Goal: Task Accomplishment & Management: Manage account settings

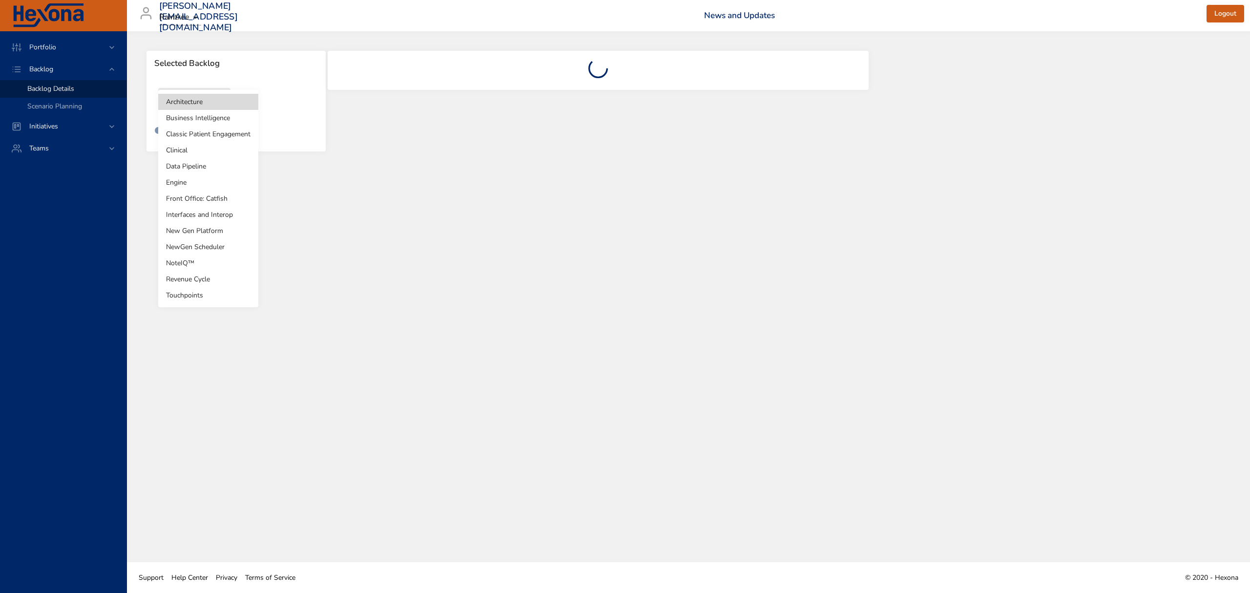
click at [197, 101] on body "Portfolio Backlog Backlog Details Scenario Planning Initiatives Teams [PERSON_N…" at bounding box center [625, 296] width 1250 height 593
click at [189, 150] on li "Clinical" at bounding box center [208, 150] width 100 height 16
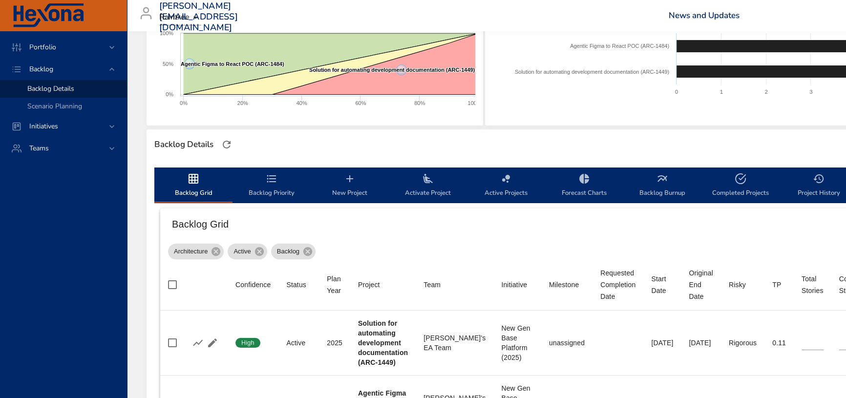
scroll to position [177, 0]
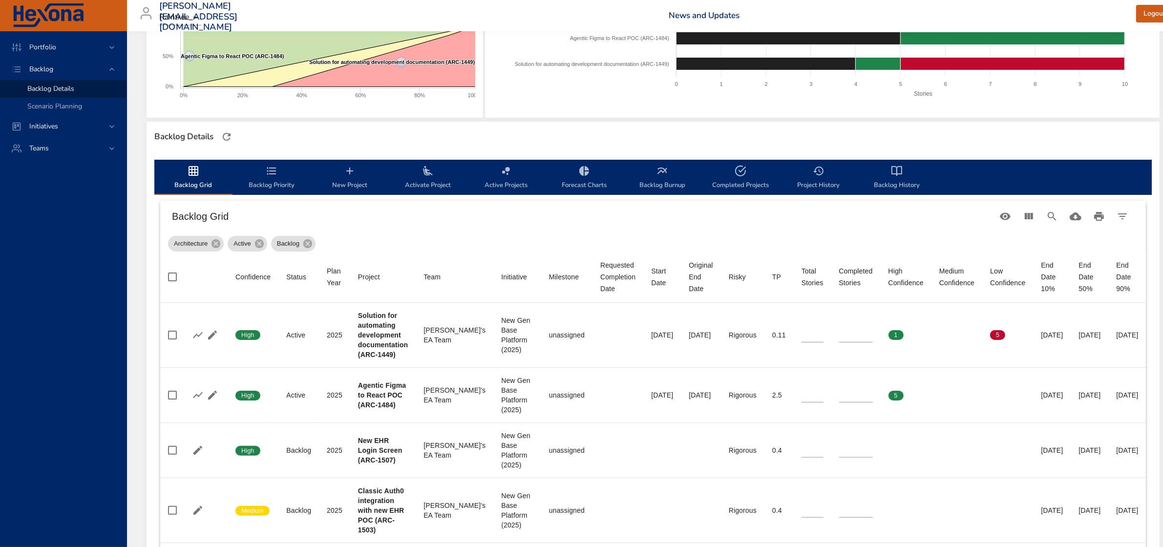
type input "*"
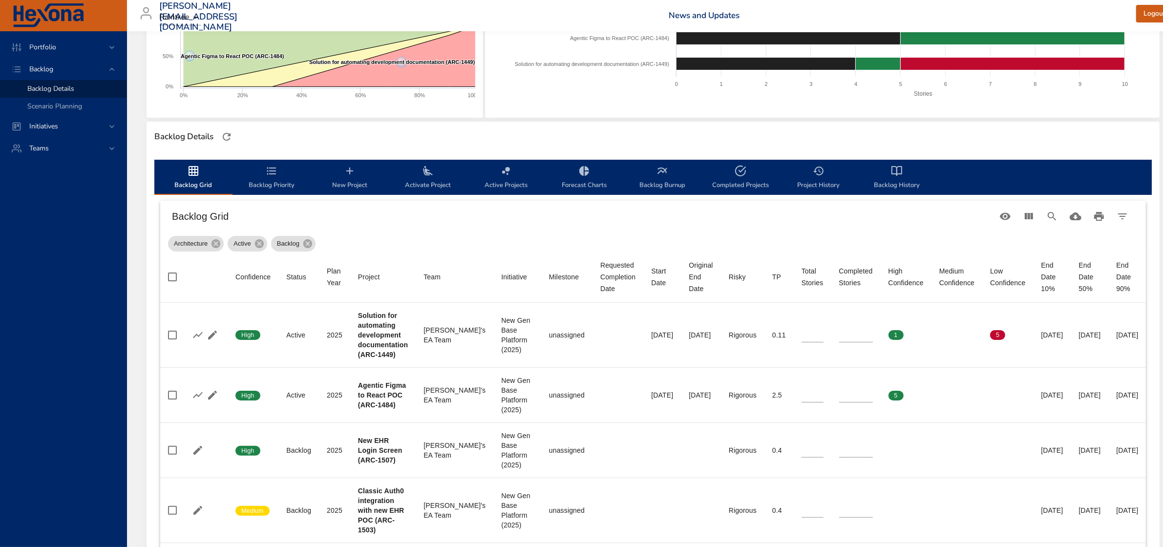
type input "*"
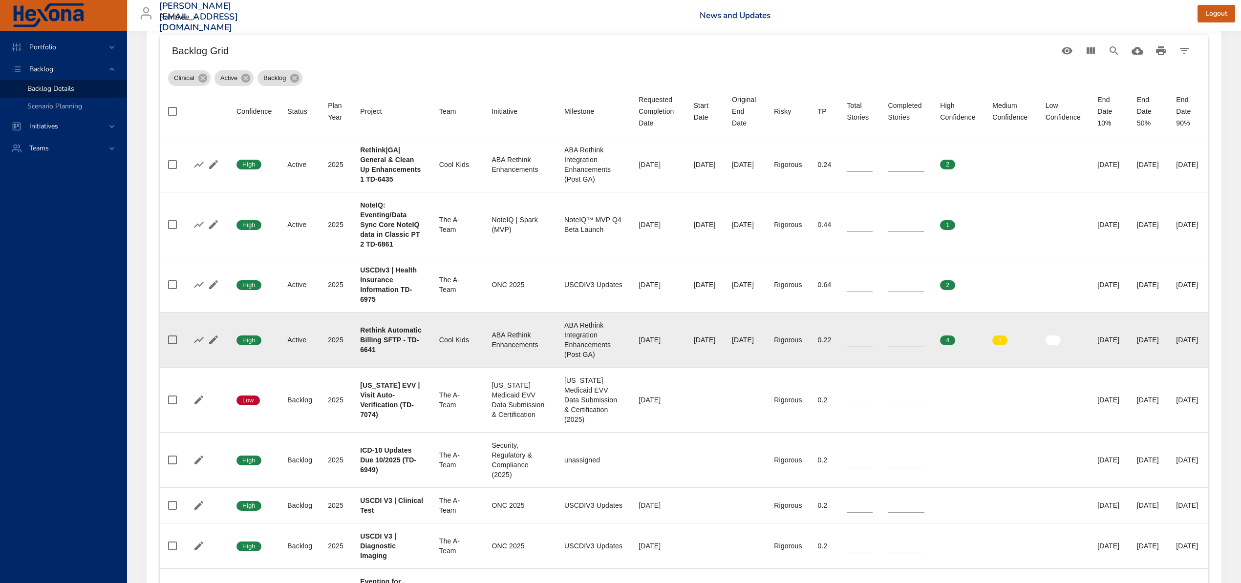
scroll to position [374, 0]
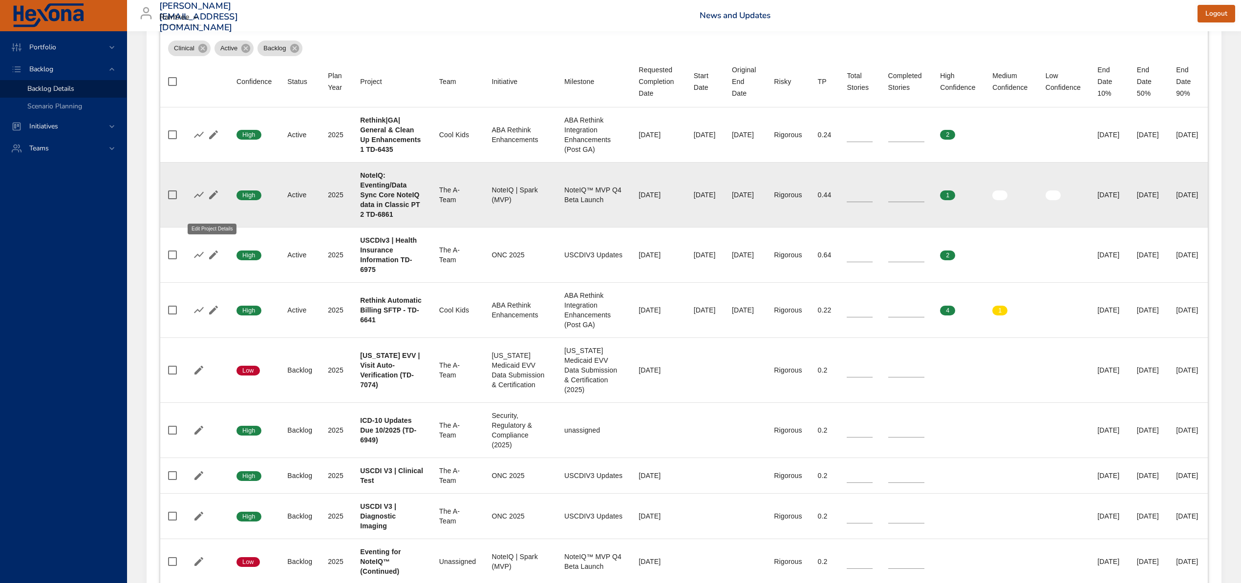
click at [213, 201] on icon "button" at bounding box center [214, 195] width 12 height 12
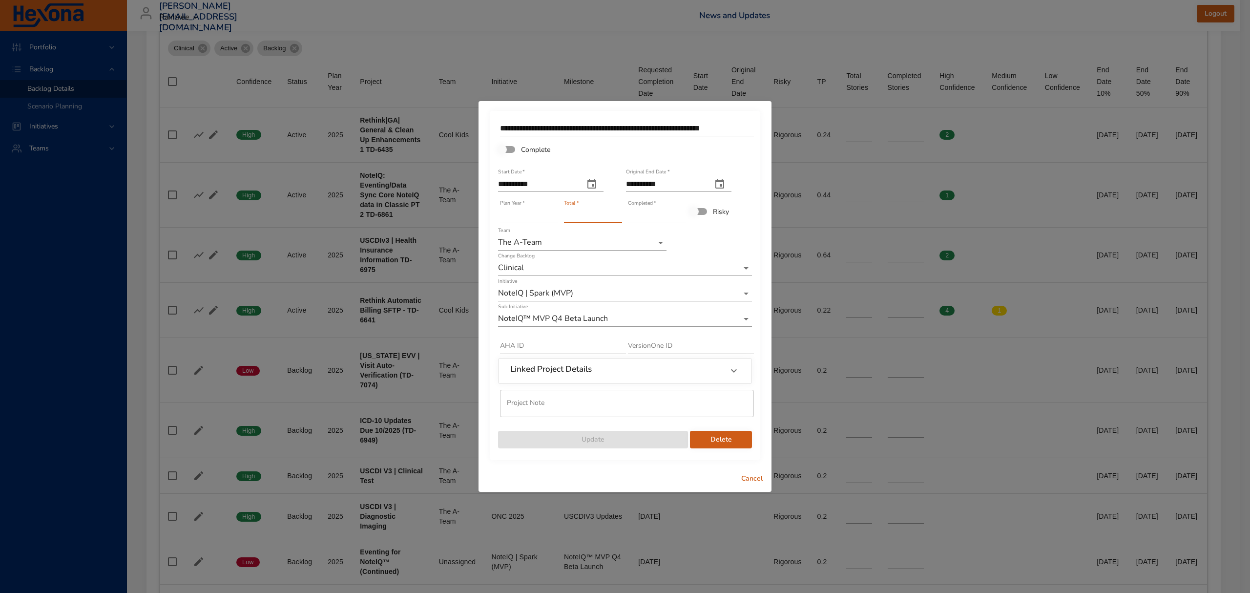
drag, startPoint x: 575, startPoint y: 211, endPoint x: 552, endPoint y: 213, distance: 23.0
click at [552, 213] on div "**********" at bounding box center [625, 284] width 256 height 332
type input "*"
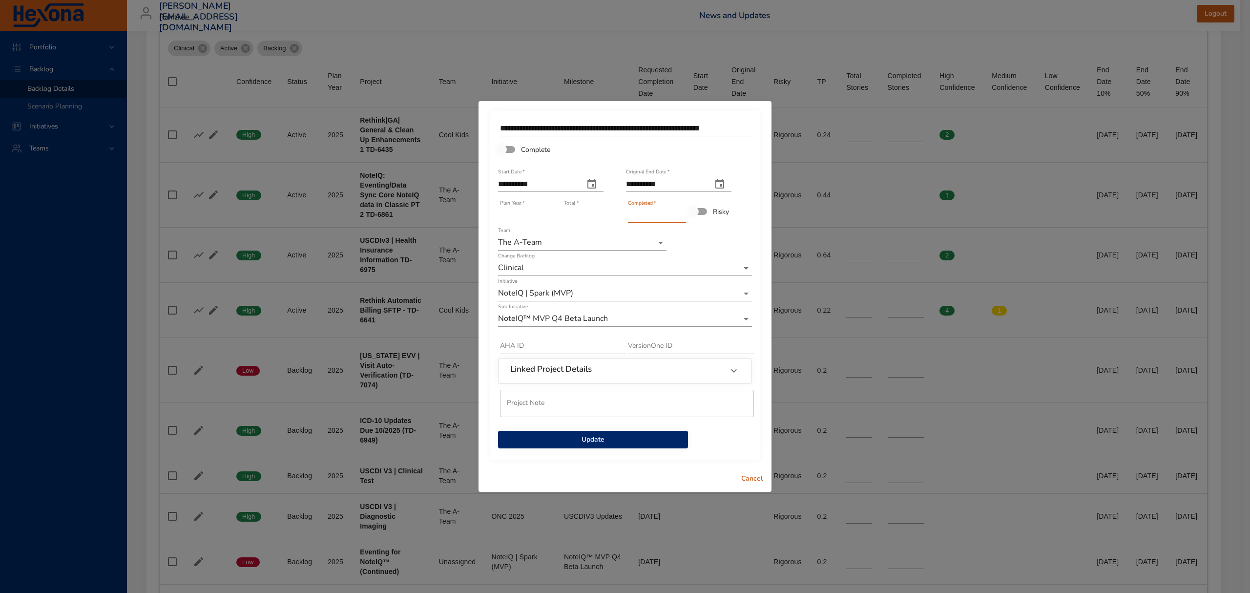
drag, startPoint x: 641, startPoint y: 216, endPoint x: 616, endPoint y: 215, distance: 25.4
click at [616, 215] on div "**********" at bounding box center [625, 284] width 256 height 332
type input "*"
click at [635, 444] on span "Update" at bounding box center [593, 440] width 174 height 12
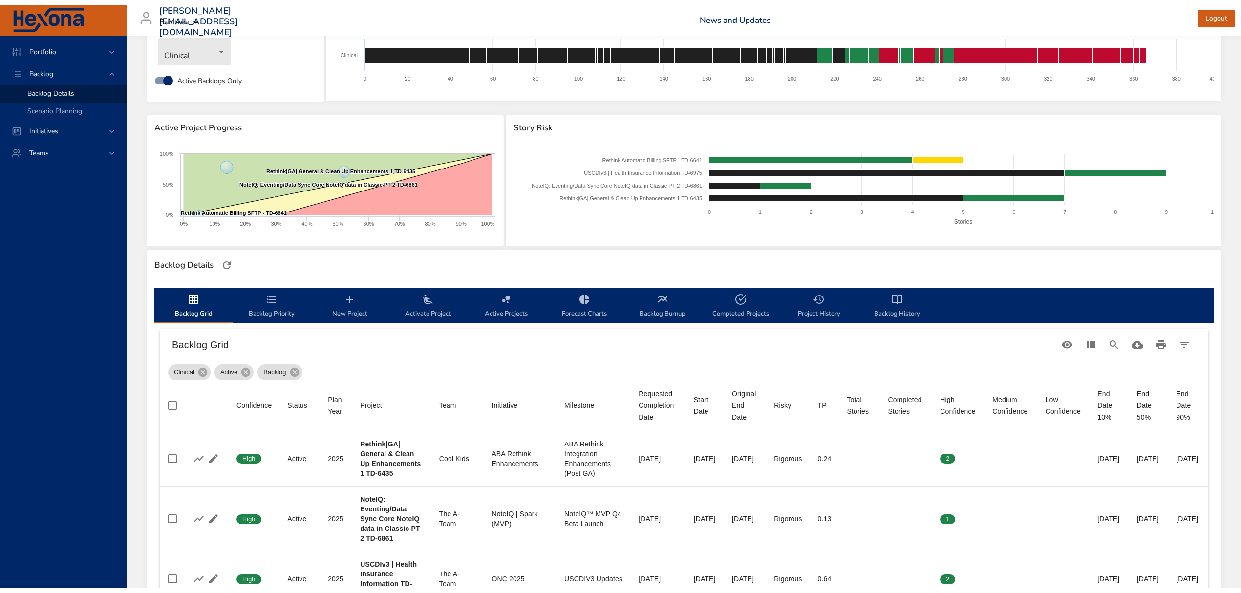
scroll to position [130, 0]
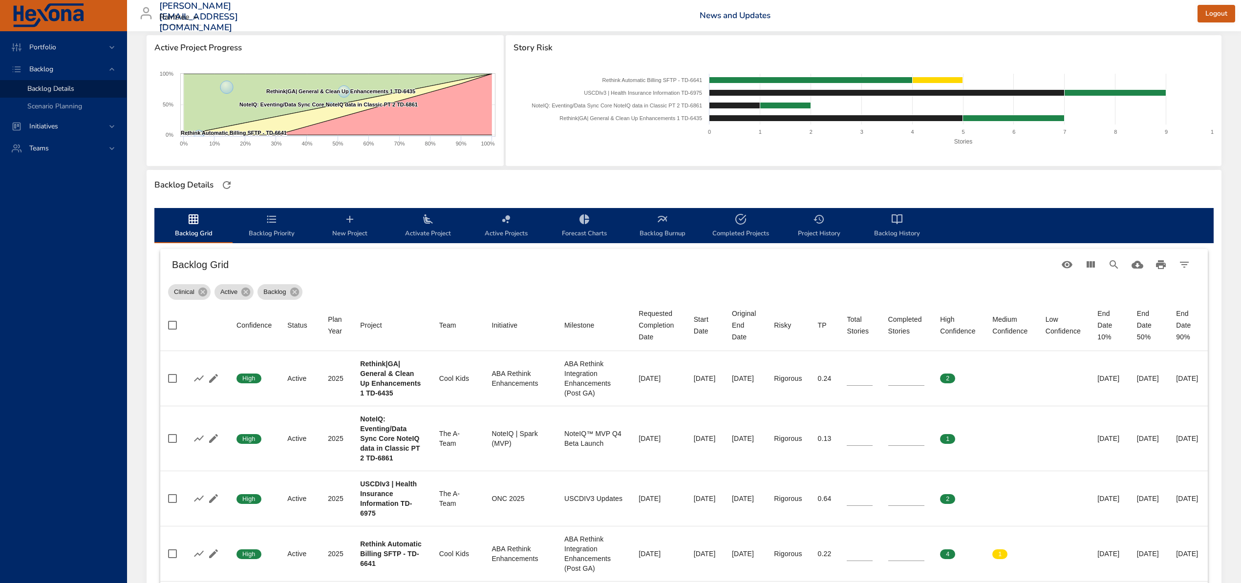
click at [740, 225] on icon "backlog-tab" at bounding box center [741, 219] width 12 height 12
select select "***"
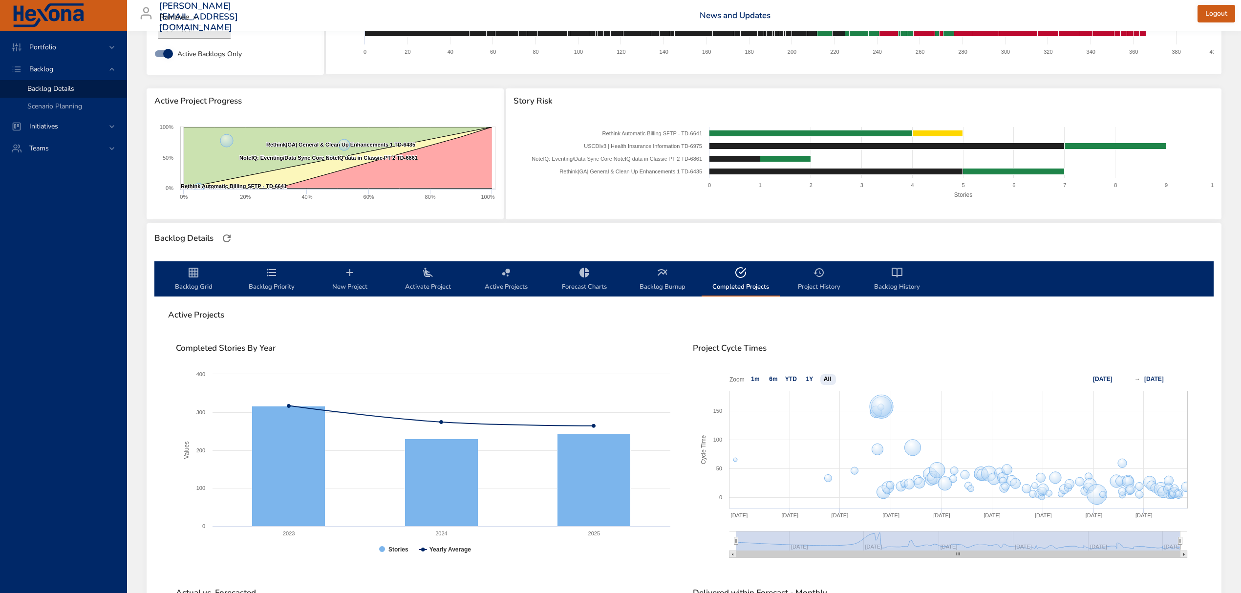
scroll to position [0, 0]
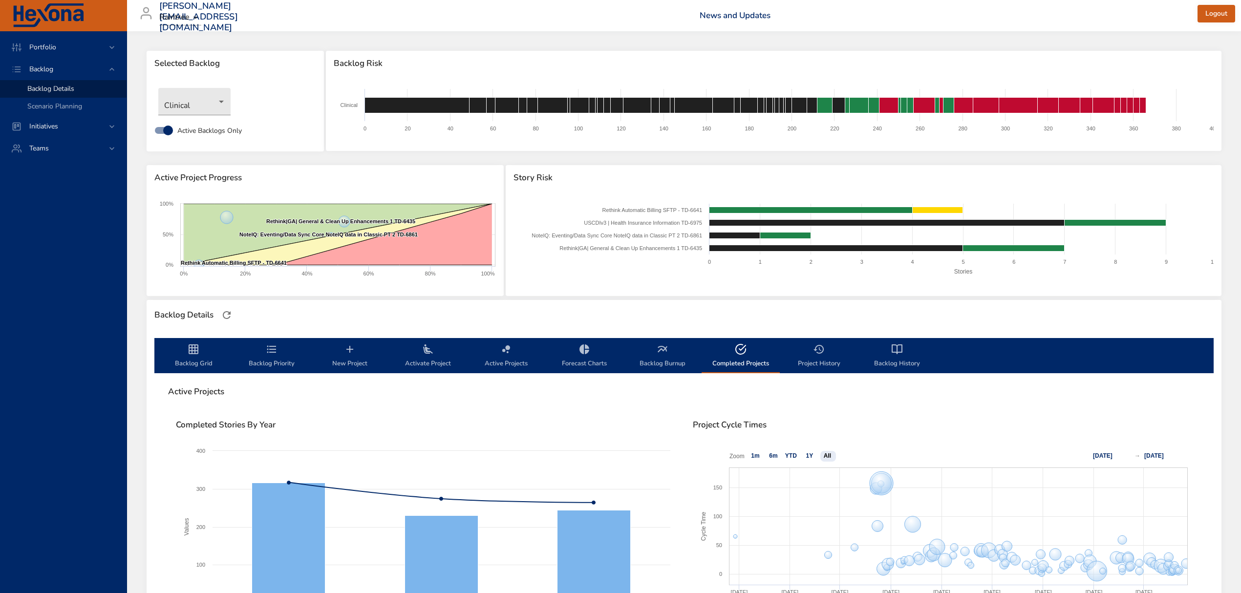
click at [821, 363] on span "Project History" at bounding box center [818, 356] width 66 height 26
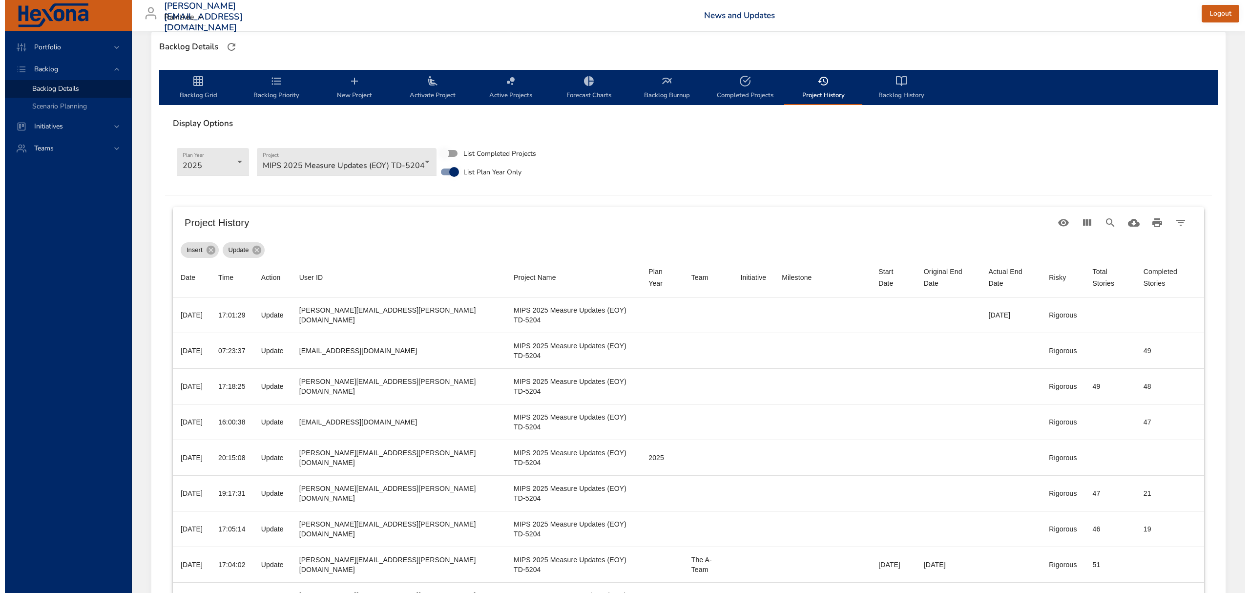
scroll to position [260, 0]
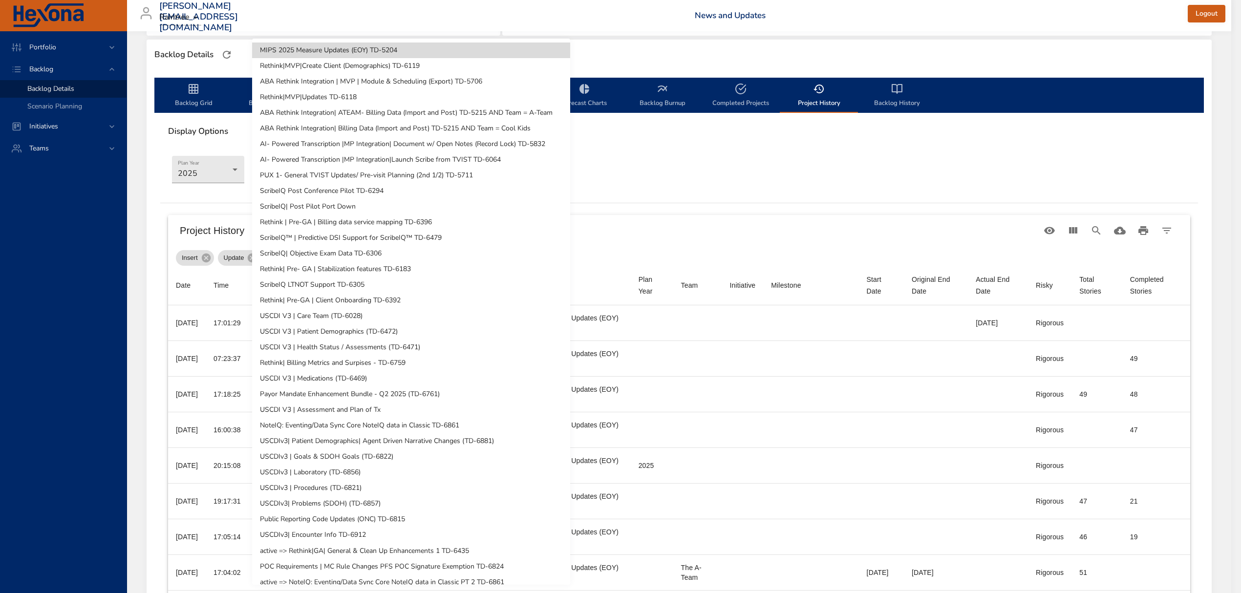
click at [354, 174] on body "Portfolio Backlog Backlog Details Scenario Planning Initiatives Teams [PERSON_N…" at bounding box center [620, 36] width 1241 height 593
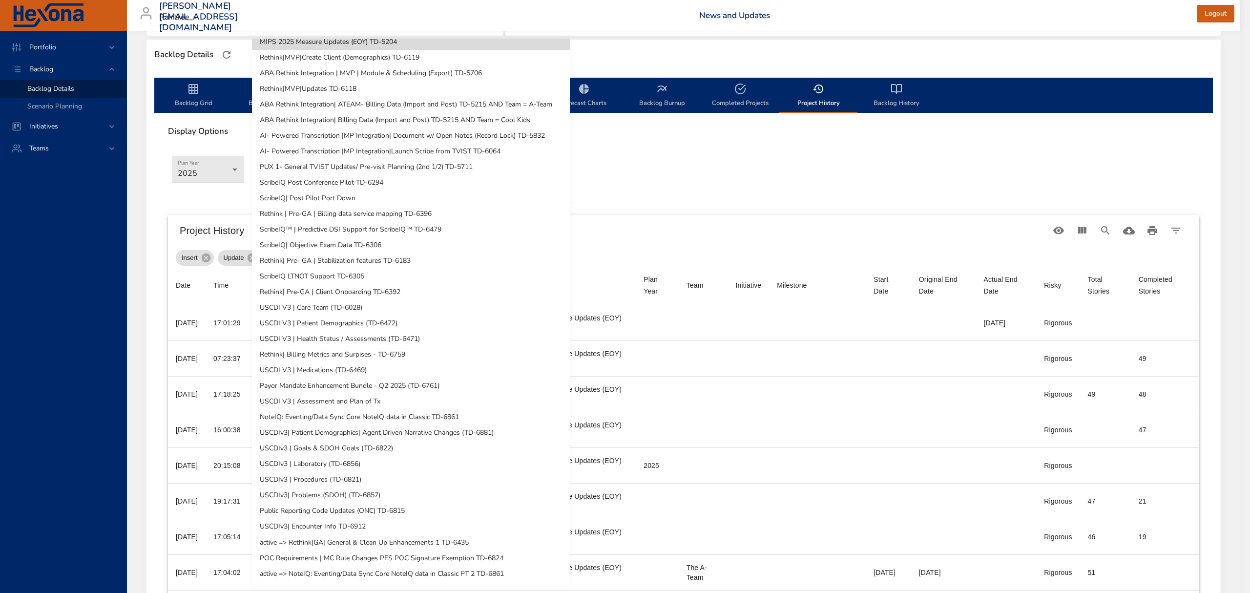
scroll to position [0, 0]
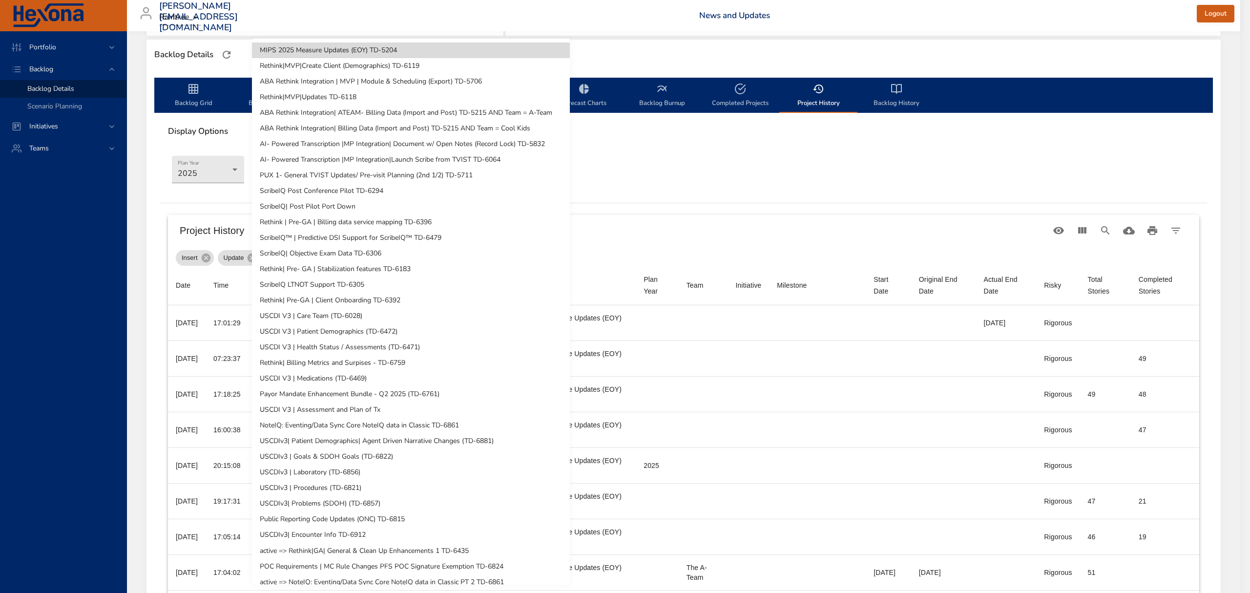
click at [819, 171] on div at bounding box center [625, 296] width 1250 height 593
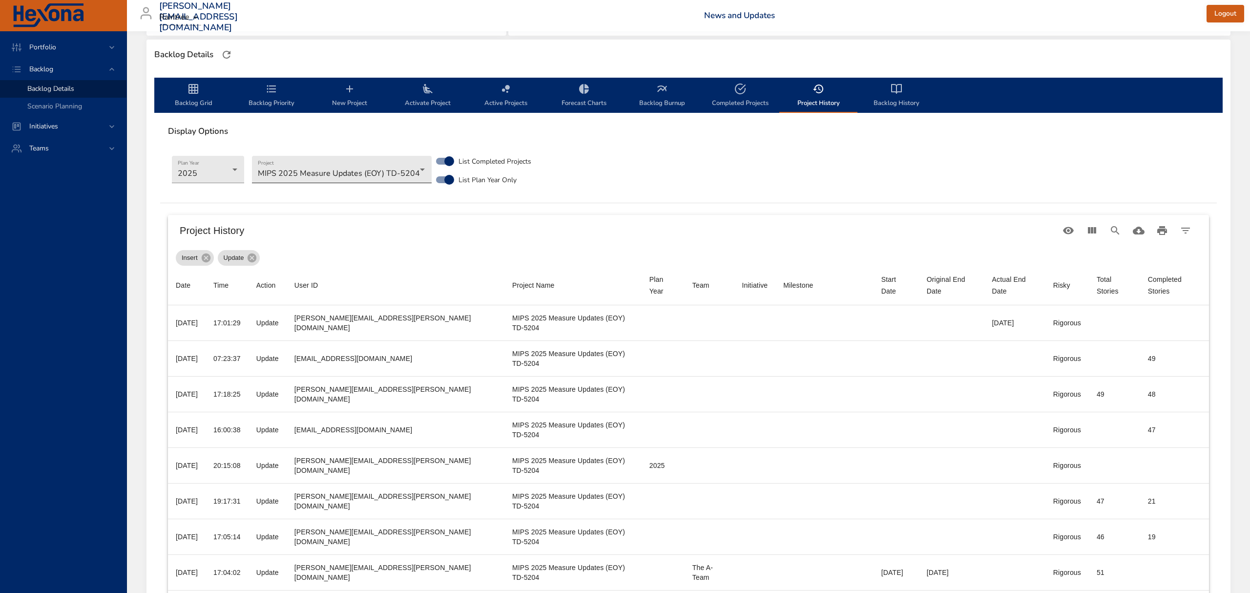
click at [376, 170] on body "Portfolio Backlog Backlog Details Scenario Planning Initiatives Teams [PERSON_N…" at bounding box center [625, 36] width 1250 height 593
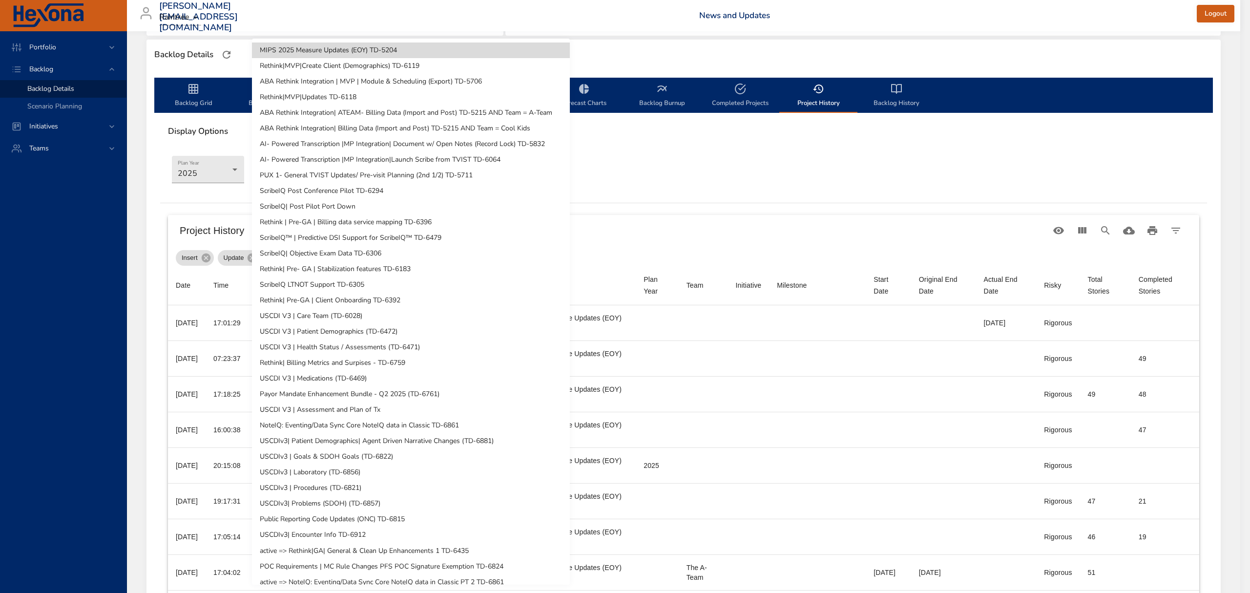
click at [791, 194] on div at bounding box center [625, 296] width 1250 height 593
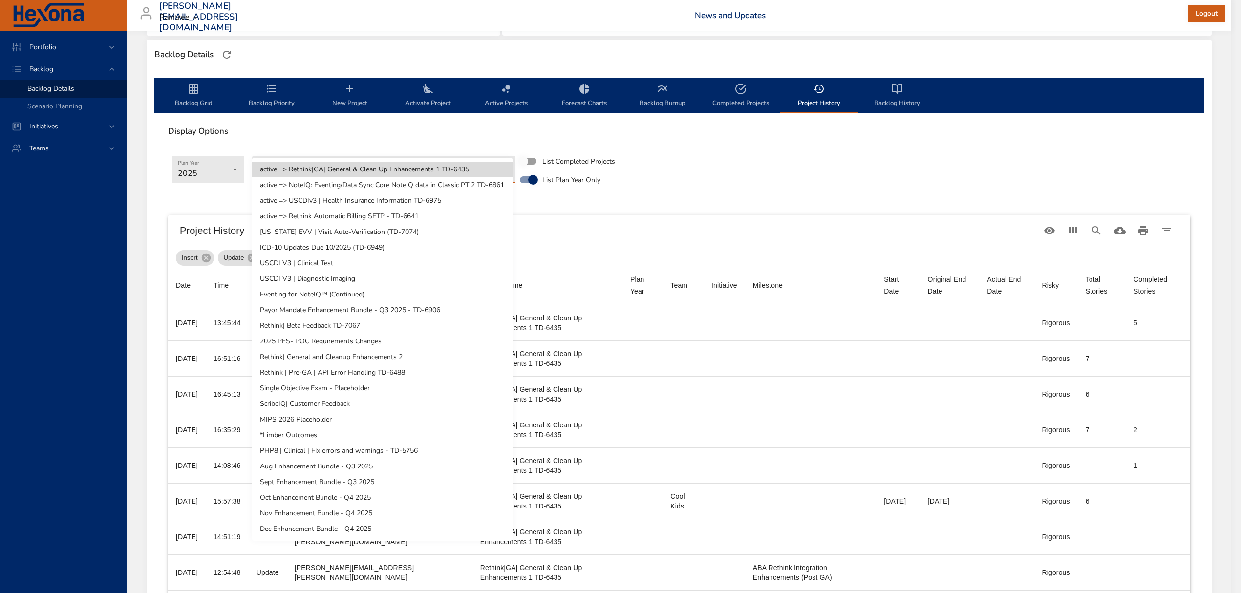
click at [450, 169] on body "Portfolio Backlog Backlog Details Scenario Planning Initiatives Teams [PERSON_N…" at bounding box center [620, 36] width 1241 height 593
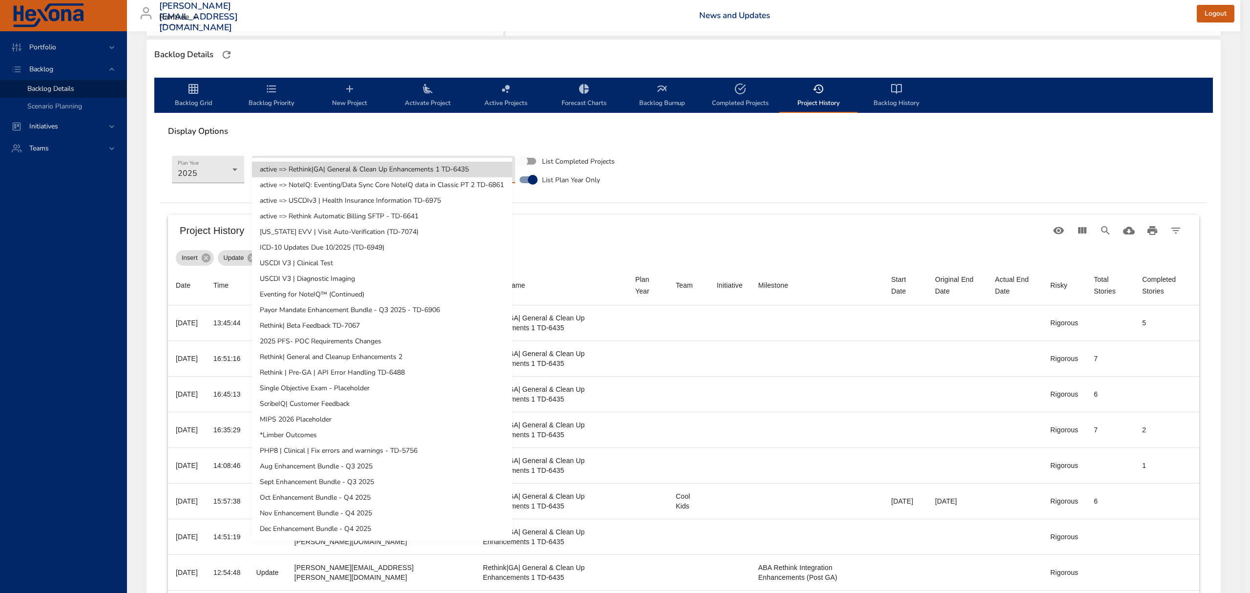
click at [419, 187] on li "active => NoteIQ: Eventing/Data Sync Core NoteIQ data in Classic PT 2 TD-6861" at bounding box center [382, 185] width 260 height 16
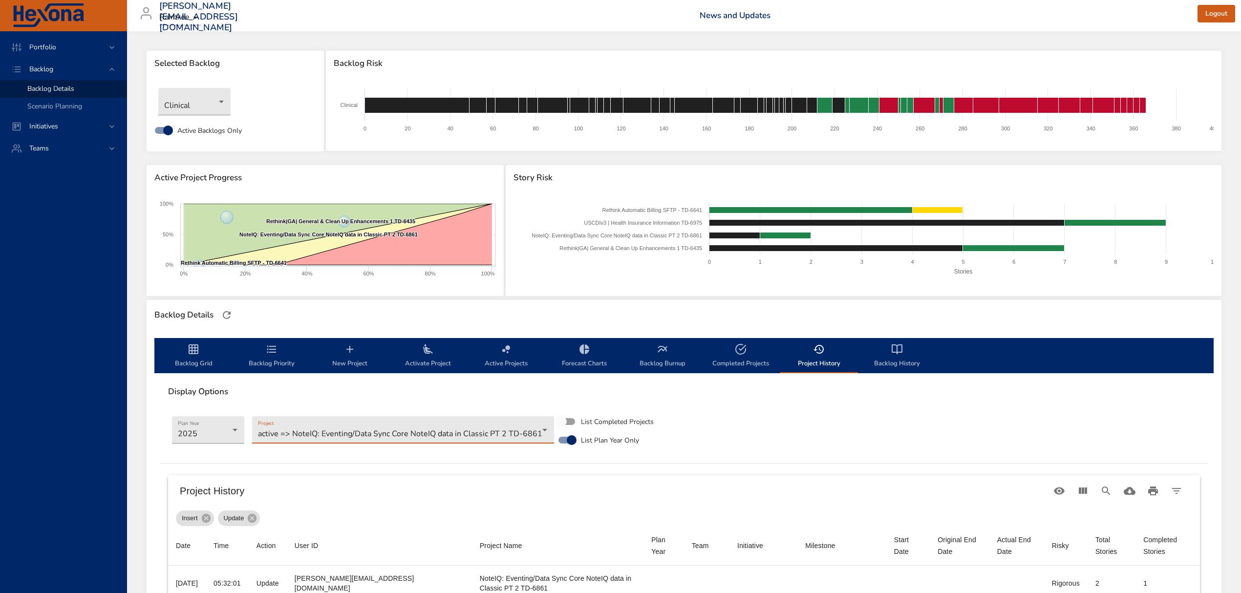
click at [187, 362] on span "Backlog Grid" at bounding box center [193, 356] width 66 height 26
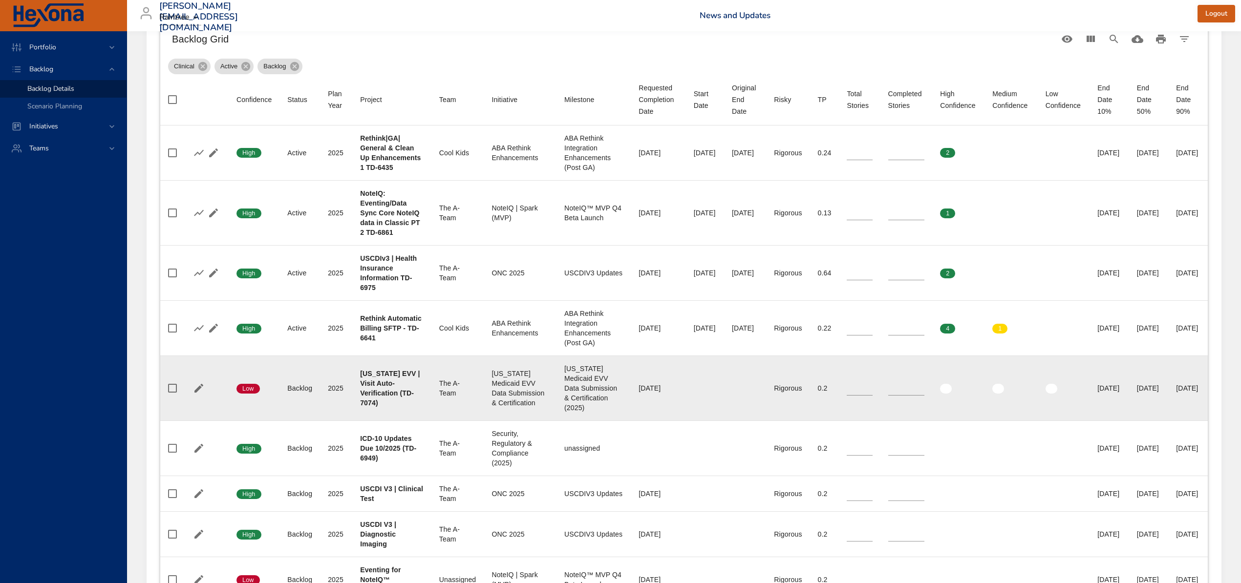
scroll to position [391, 0]
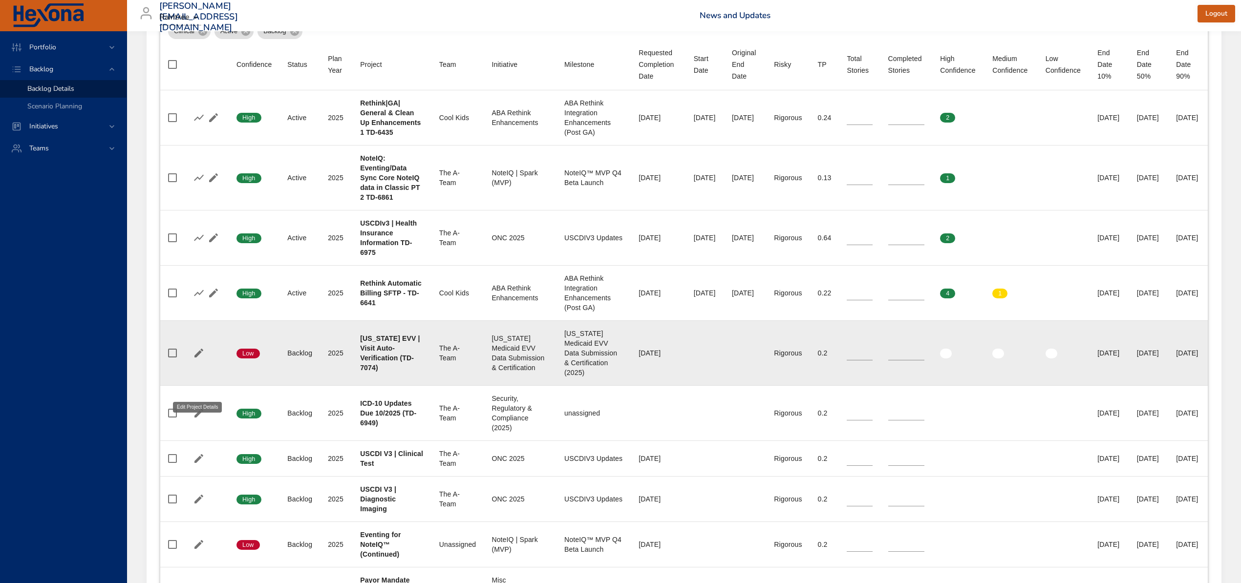
click at [200, 359] on icon "button" at bounding box center [199, 353] width 12 height 12
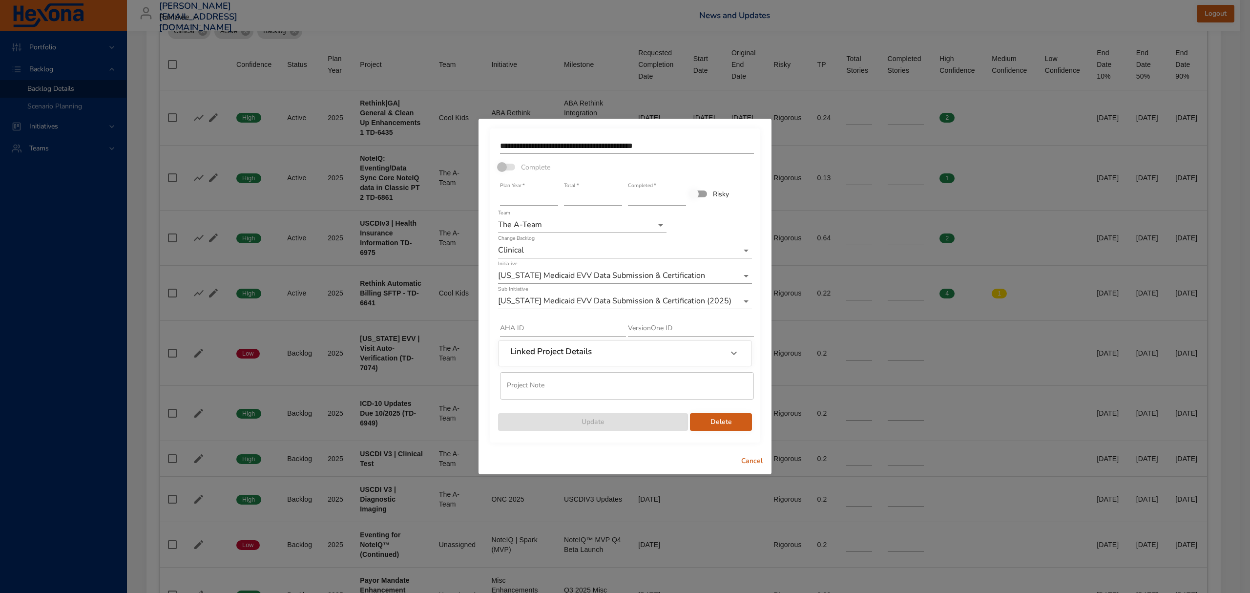
click at [759, 464] on span "Cancel" at bounding box center [751, 461] width 23 height 12
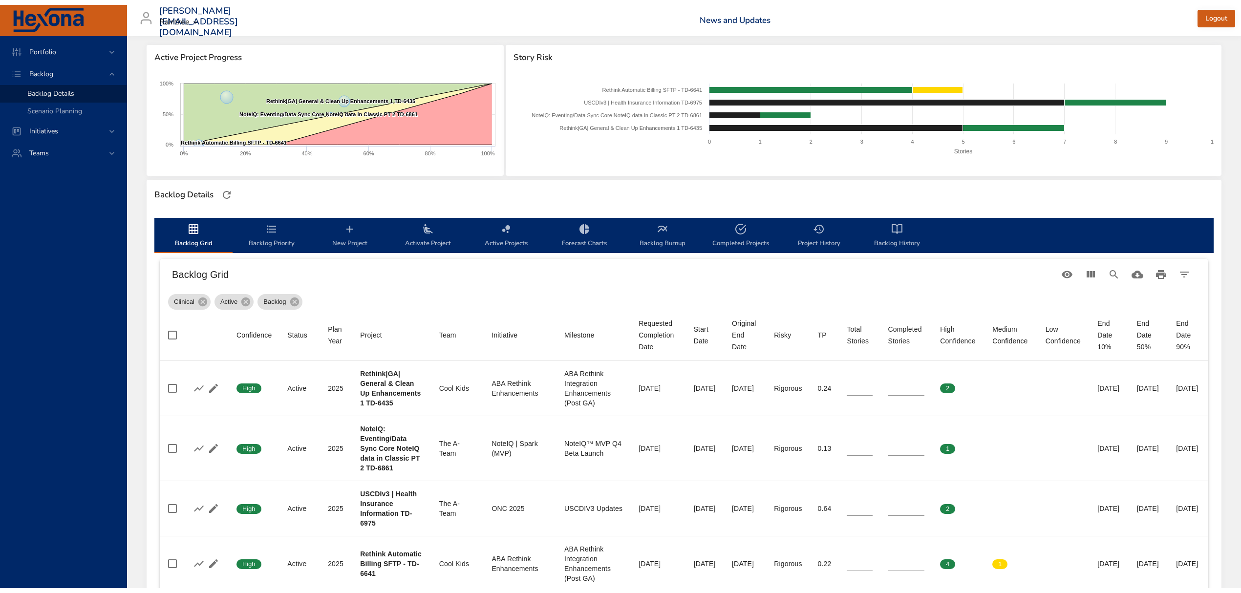
scroll to position [130, 0]
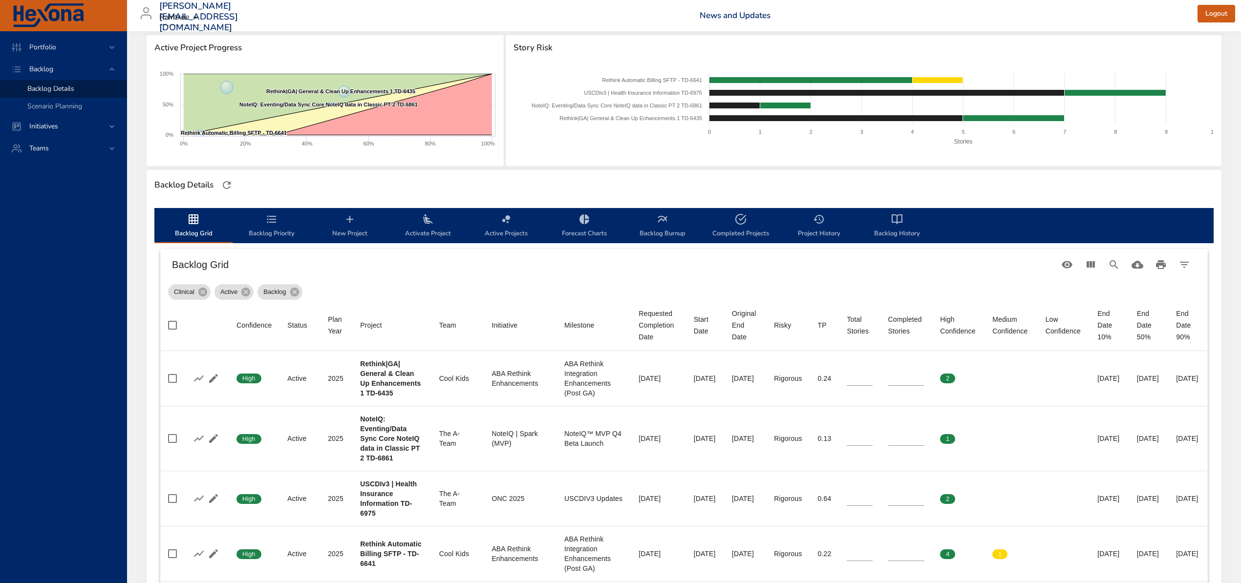
click at [278, 235] on span "Backlog Priority" at bounding box center [271, 226] width 66 height 26
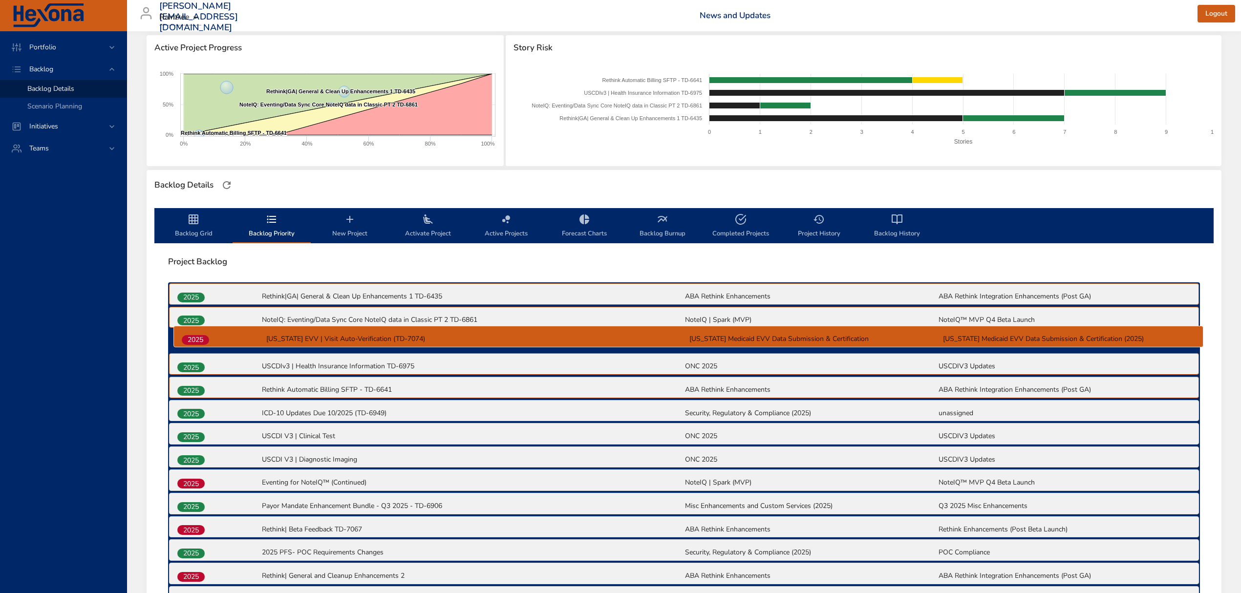
drag, startPoint x: 180, startPoint y: 393, endPoint x: 184, endPoint y: 340, distance: 53.4
click at [184, 340] on div "2025 Rethink|[GEOGRAPHIC_DATA]| General & Clean Up Enhancements 1 TD-6435 ABA R…" at bounding box center [684, 585] width 1032 height 607
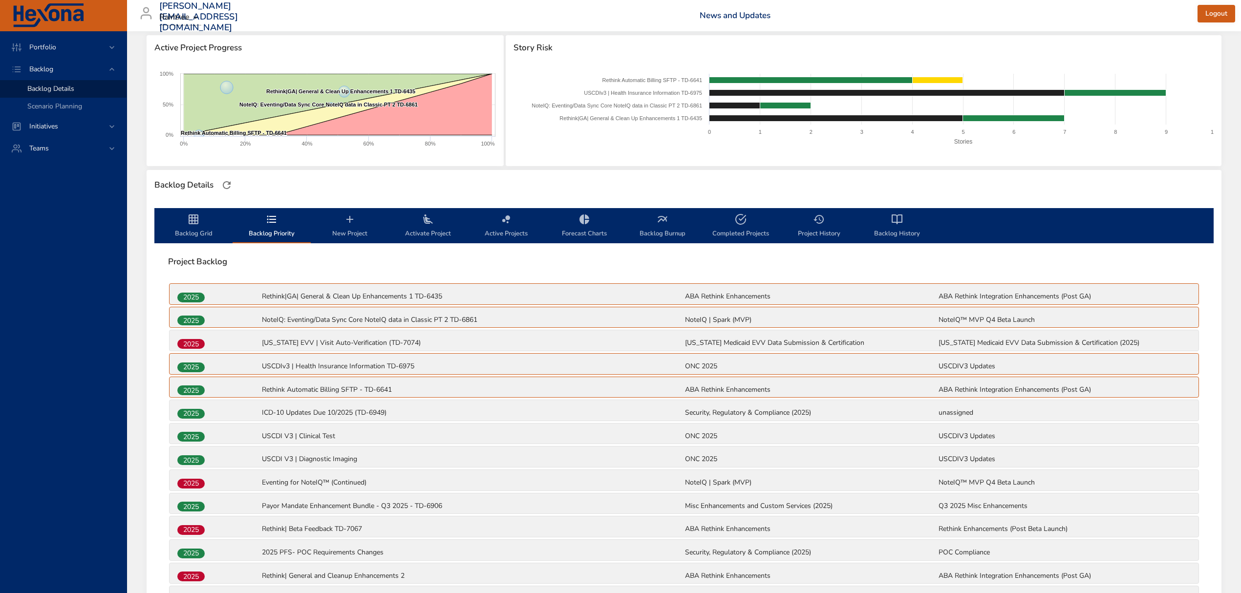
click at [439, 225] on span "Activate Project" at bounding box center [428, 226] width 66 height 26
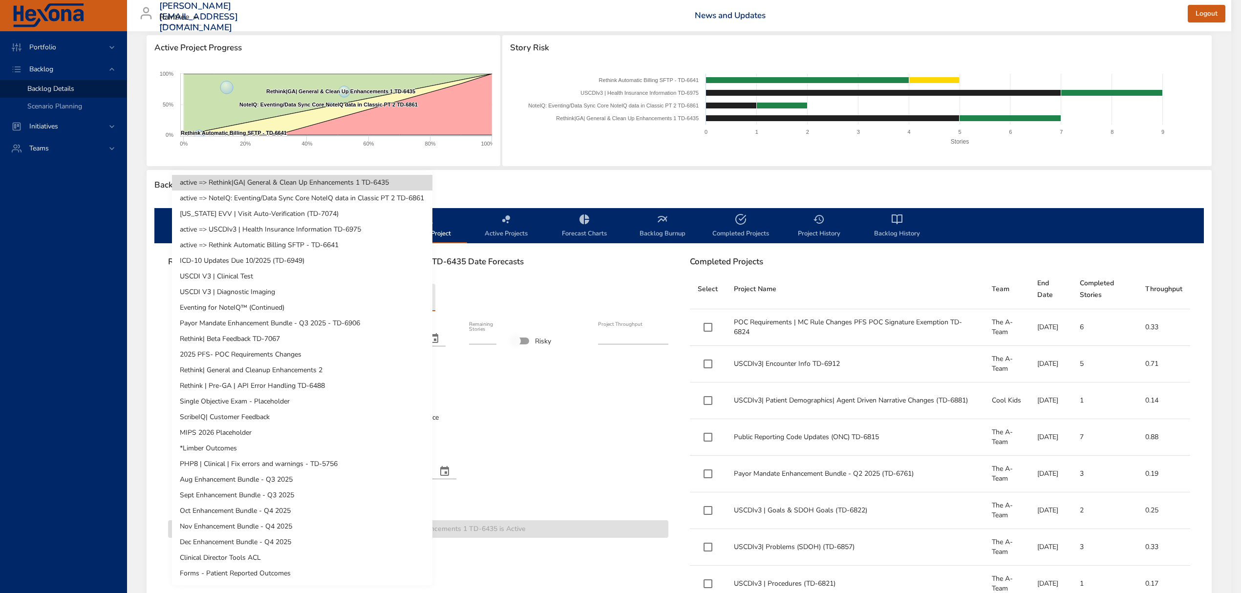
click at [317, 299] on body "Portfolio Backlog Backlog Details Scenario Planning Initiatives Teams [PERSON_N…" at bounding box center [620, 166] width 1241 height 593
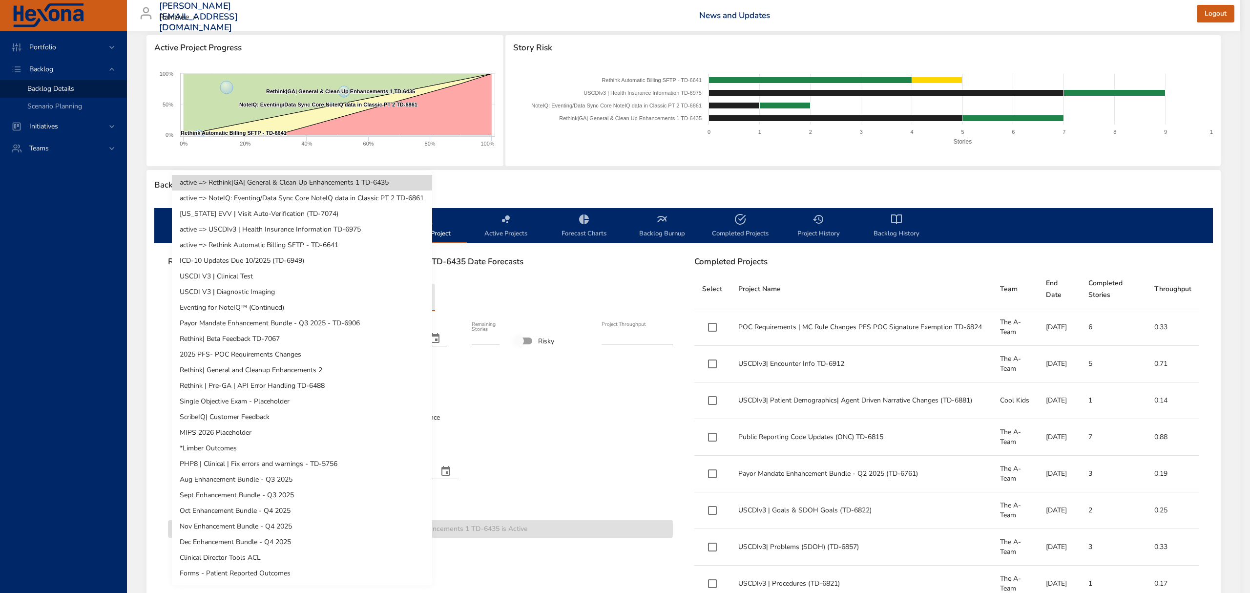
click at [274, 216] on li "[US_STATE] EVV | Visit Auto-Verification (TD-7074)" at bounding box center [302, 214] width 260 height 16
type input "*"
type input "***"
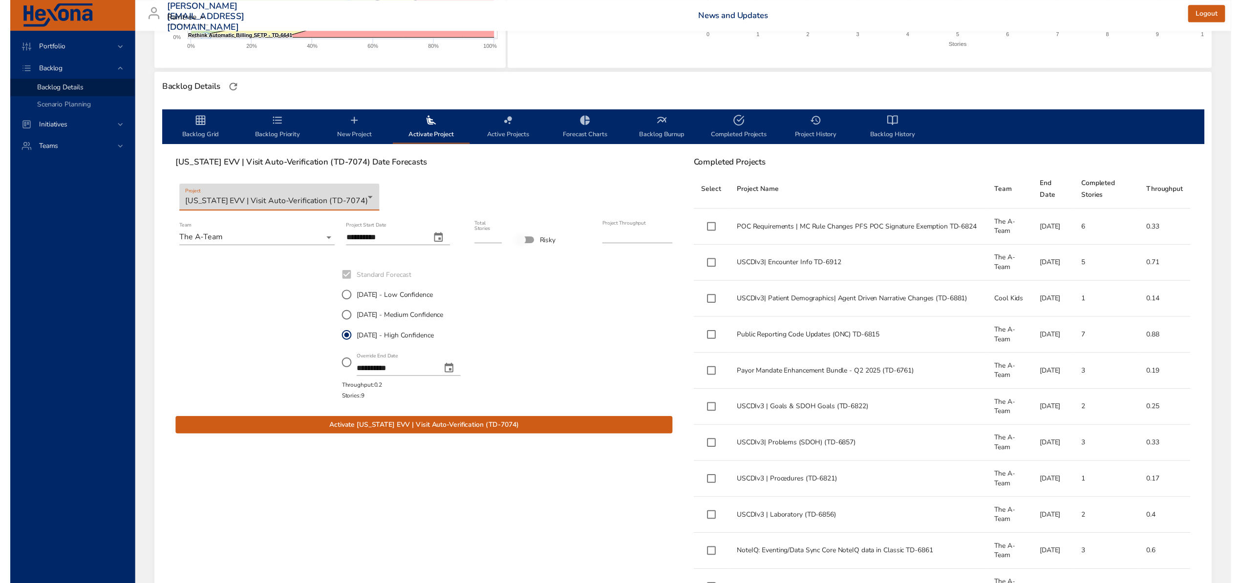
scroll to position [260, 0]
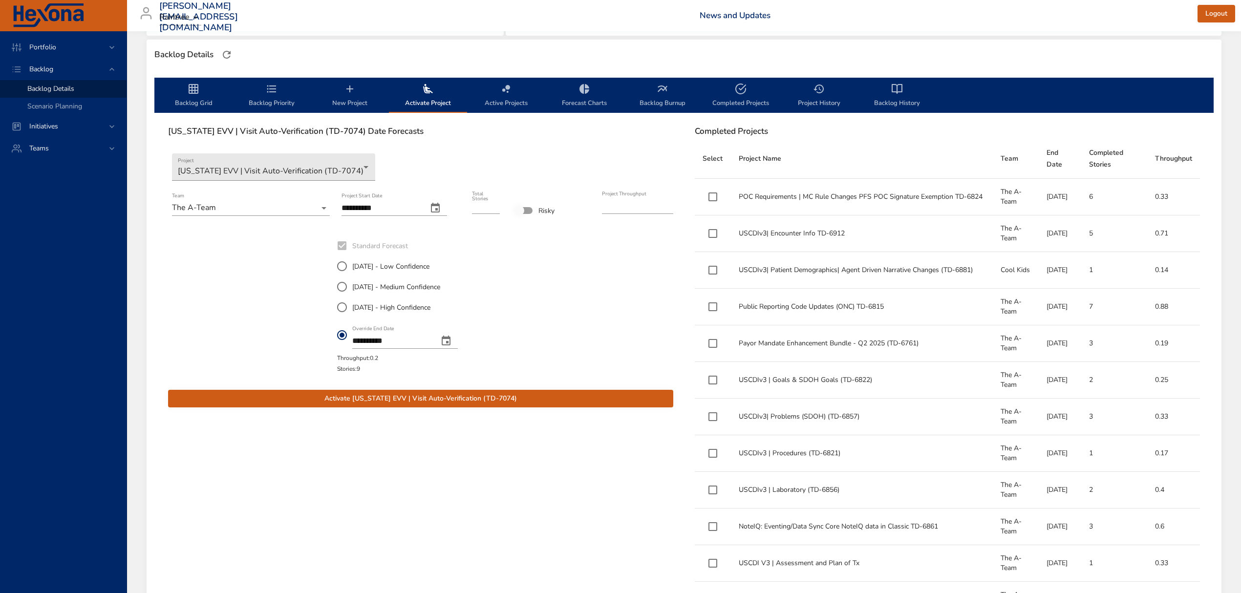
click at [456, 334] on button "**********" at bounding box center [445, 340] width 23 height 23
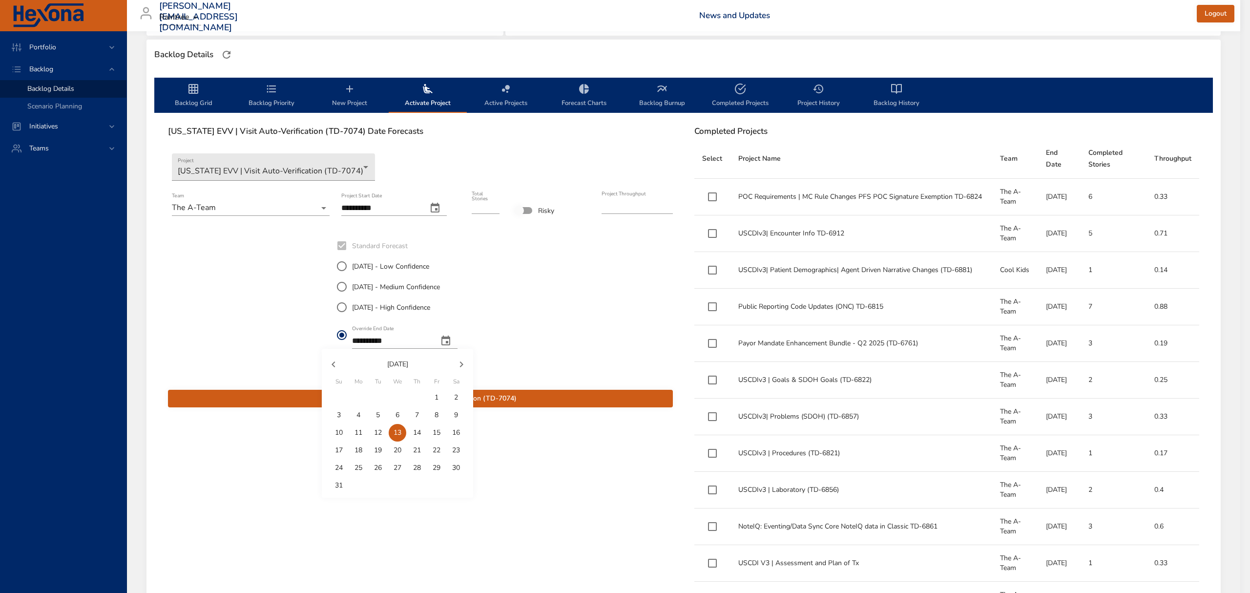
click at [440, 467] on p "29" at bounding box center [437, 468] width 8 height 10
type input "**********"
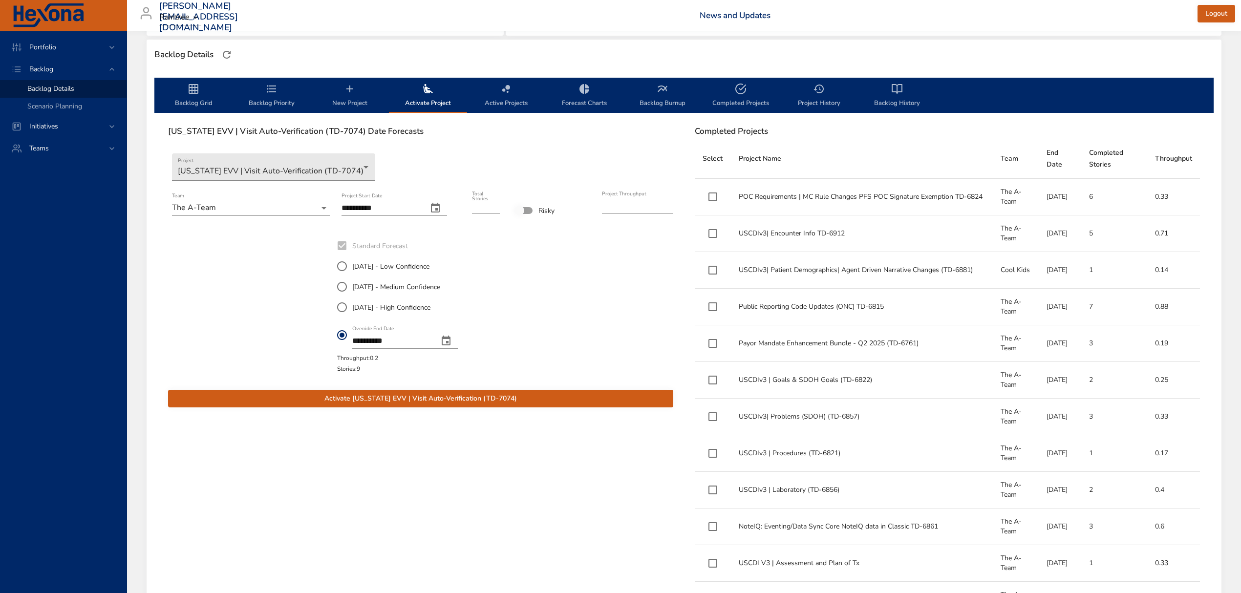
click at [452, 400] on span "Activate [US_STATE] EVV | Visit Auto-Verification (TD-7074)" at bounding box center [420, 399] width 489 height 12
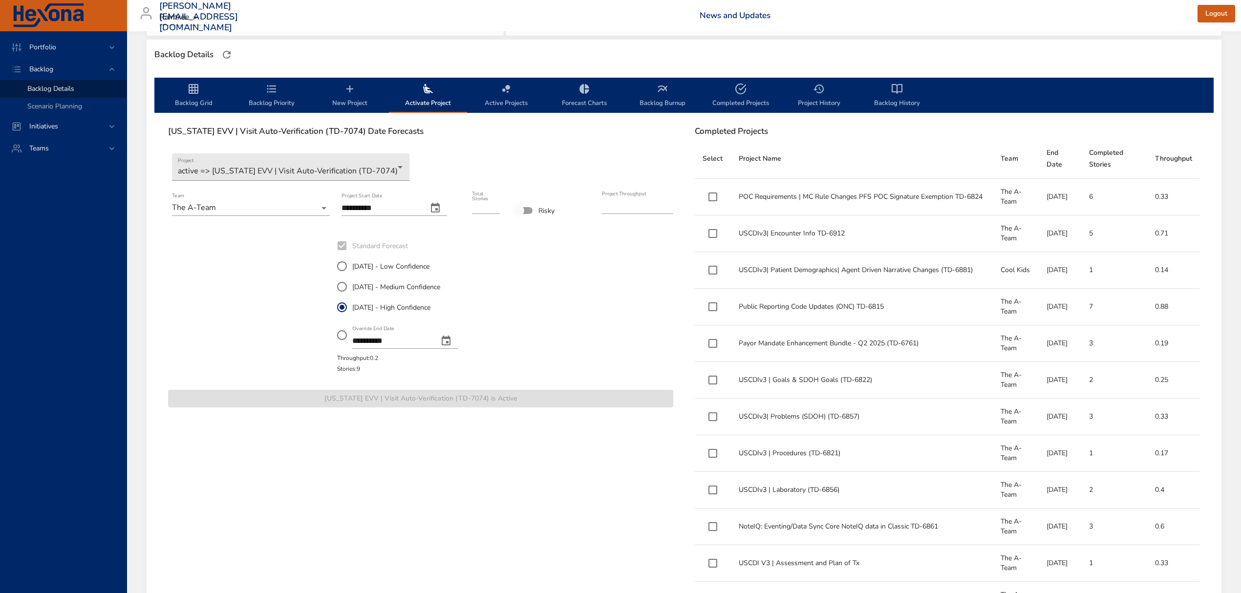
click at [199, 88] on span "Backlog Grid" at bounding box center [193, 96] width 66 height 26
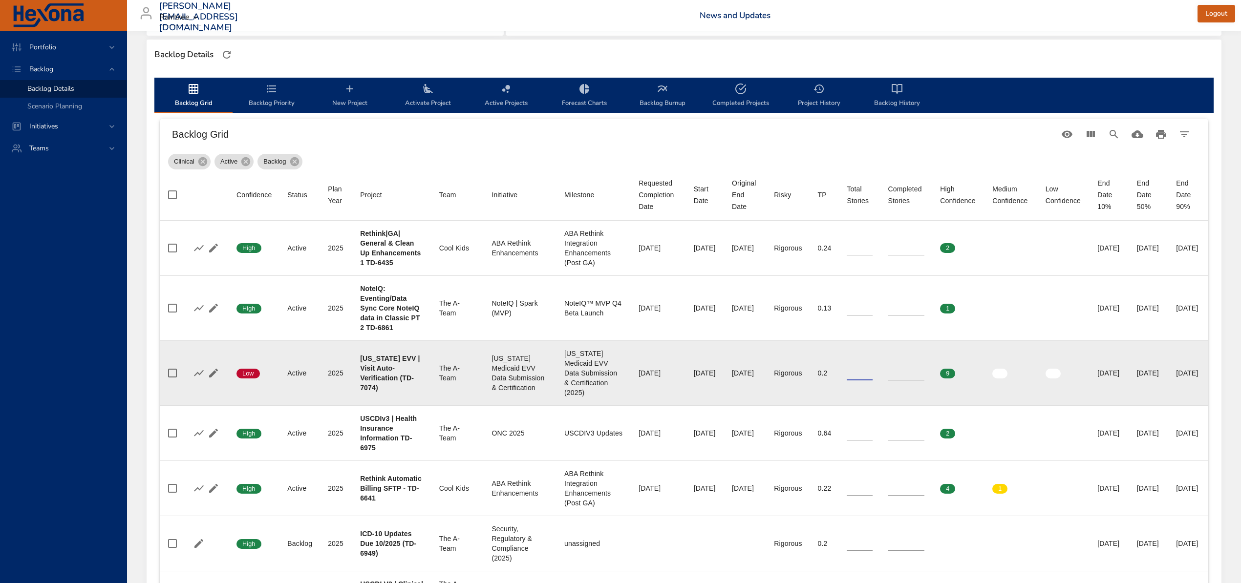
drag, startPoint x: 829, startPoint y: 394, endPoint x: 845, endPoint y: 394, distance: 15.1
click at [846, 381] on input "*" at bounding box center [858, 373] width 25 height 15
click at [210, 379] on icon "button" at bounding box center [214, 373] width 12 height 12
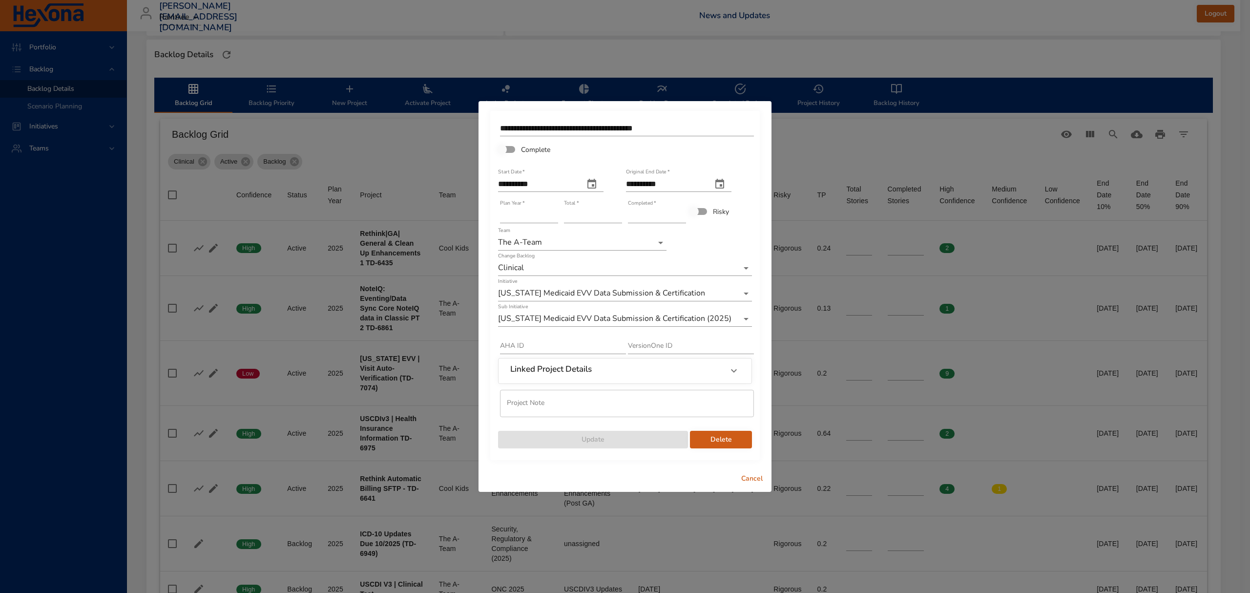
type input "**"
click at [620, 211] on input "**" at bounding box center [593, 216] width 58 height 16
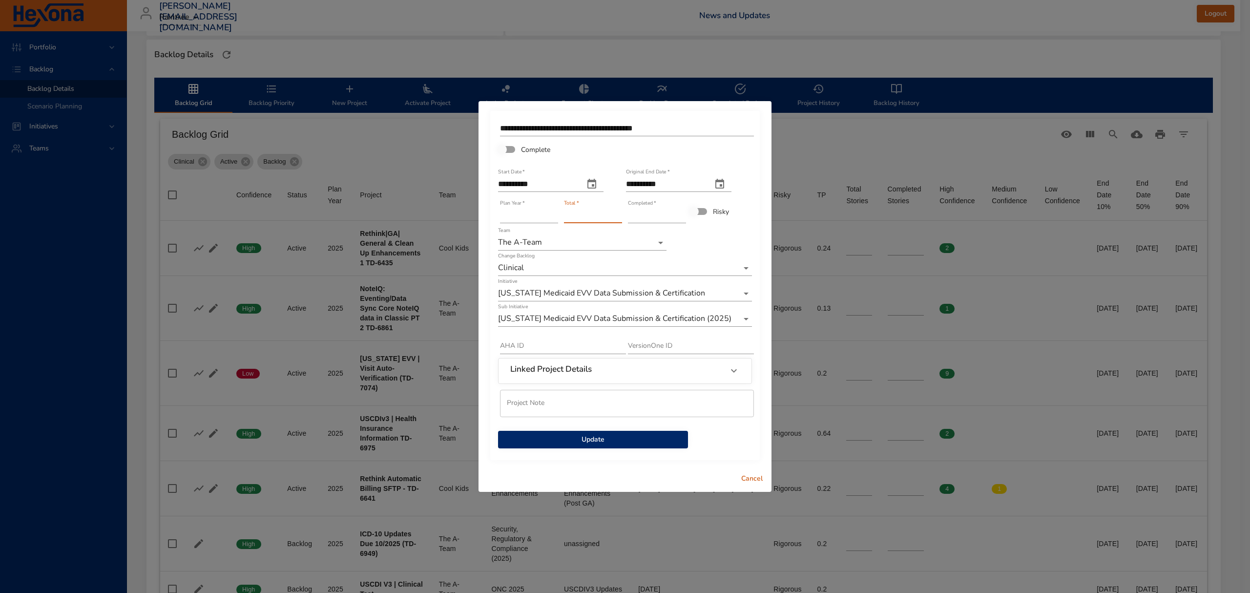
click at [602, 436] on span "Update" at bounding box center [593, 440] width 174 height 12
